Goal: Transaction & Acquisition: Download file/media

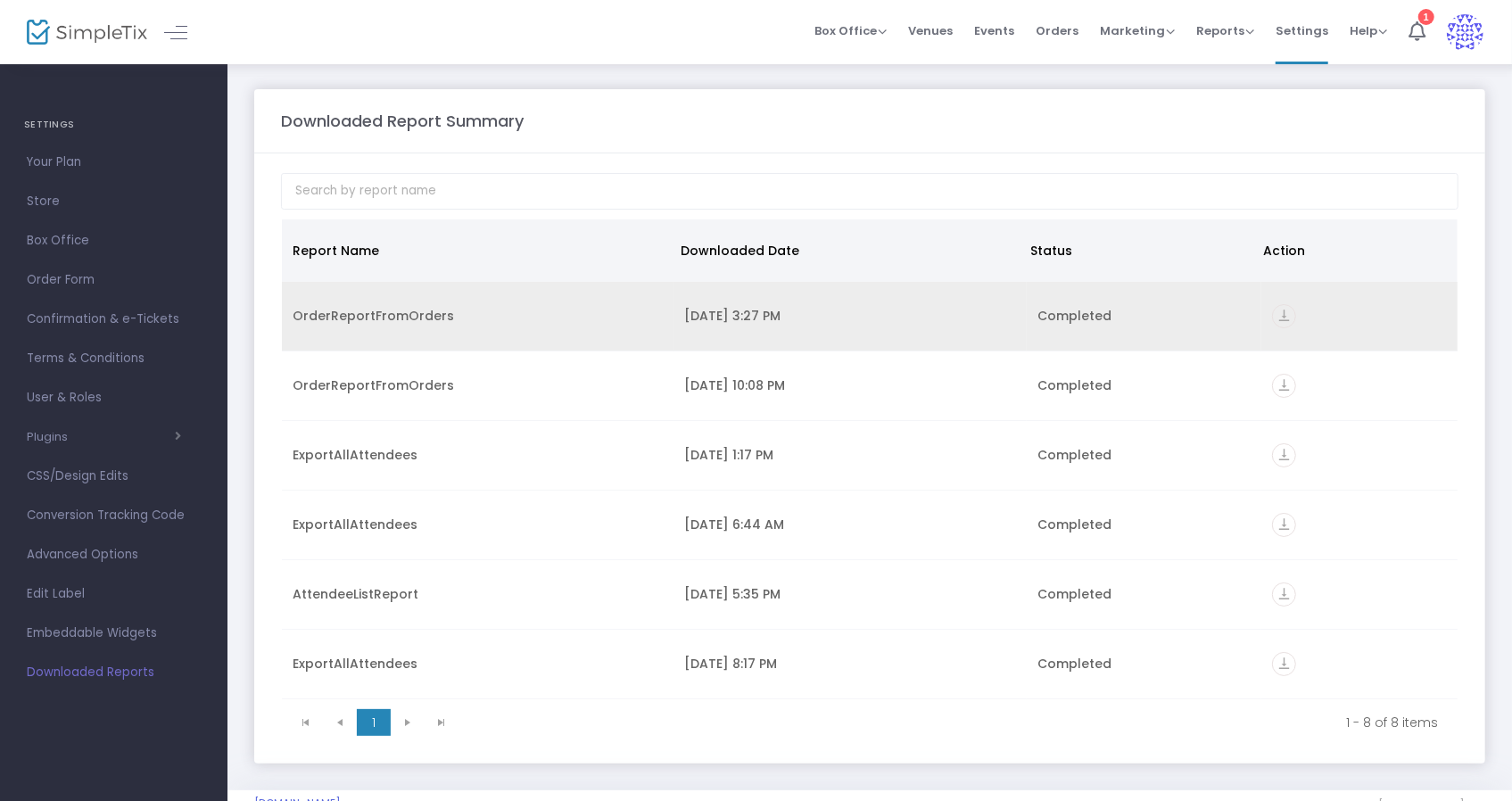
click at [723, 307] on div "[DATE] 3:27 PM" at bounding box center [849, 316] width 331 height 18
click at [1279, 311] on icon "vertical_align_bottom" at bounding box center [1284, 316] width 24 height 24
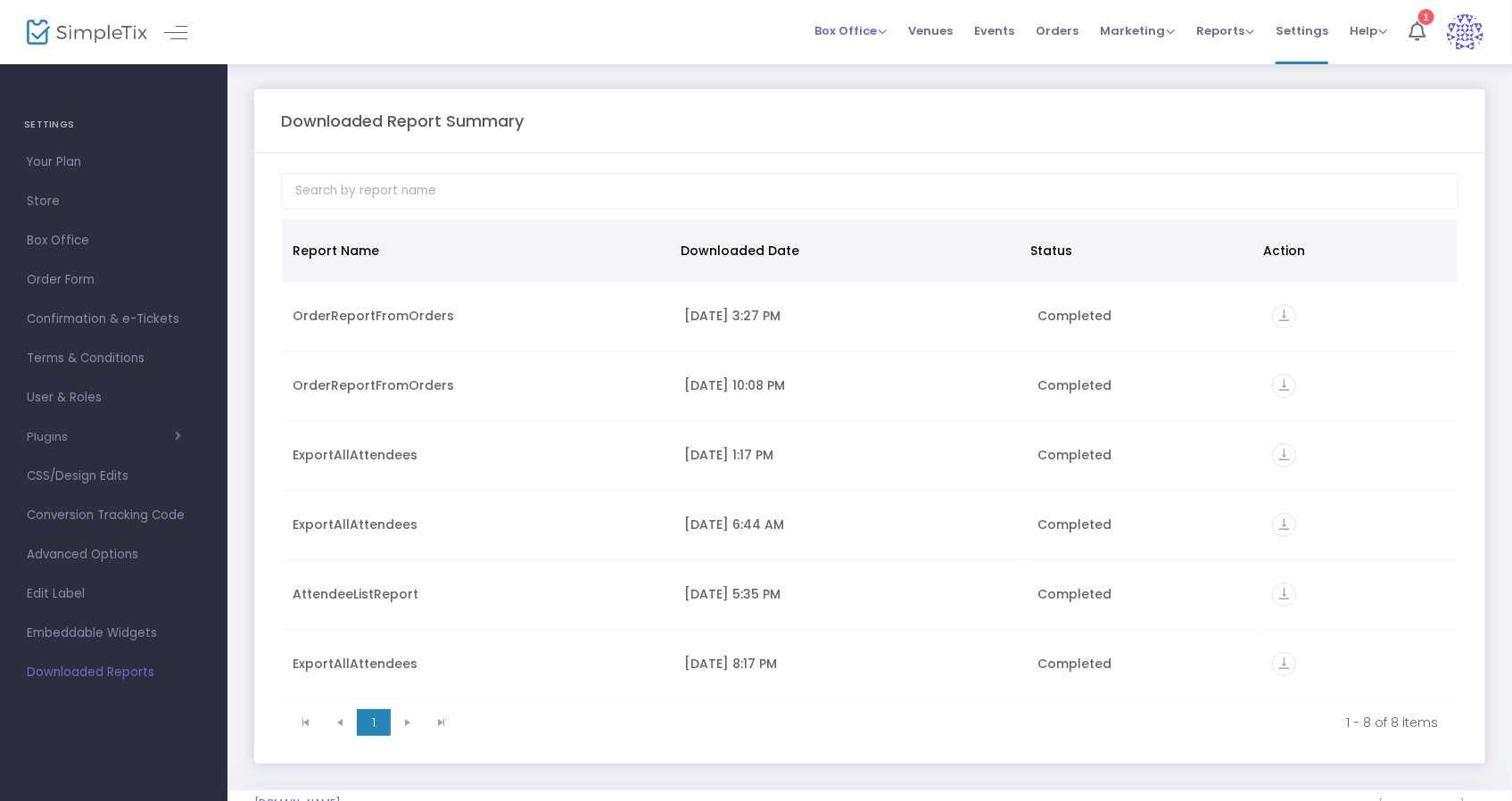
click at [853, 37] on span "Box Office" at bounding box center [850, 31] width 72 height 17
click at [937, 37] on span "Venues" at bounding box center [930, 30] width 44 height 45
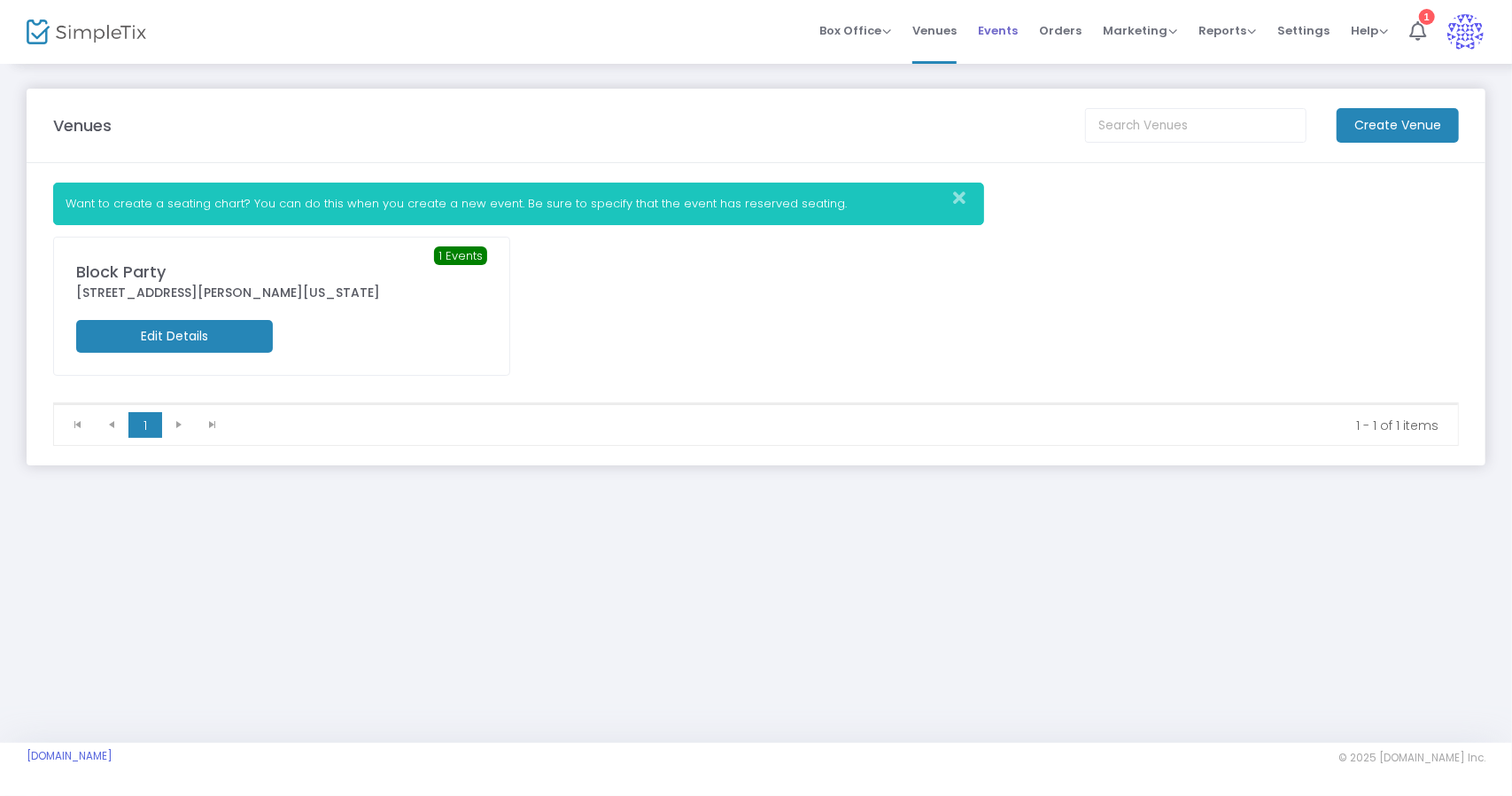
click at [1018, 30] on span "Events" at bounding box center [998, 30] width 40 height 45
